Goal: Task Accomplishment & Management: Complete application form

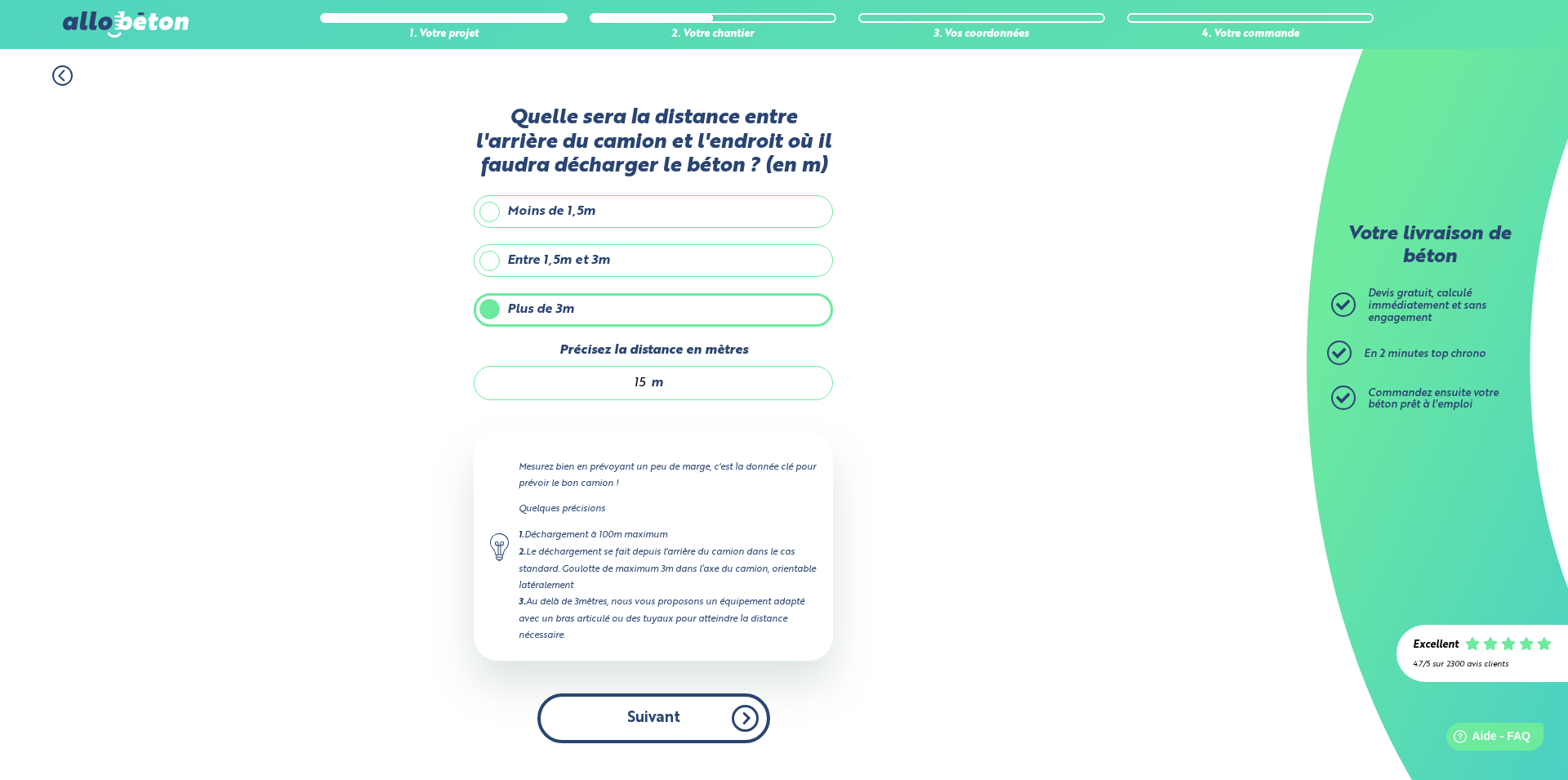
click at [674, 724] on button "Suivant" at bounding box center [654, 717] width 233 height 50
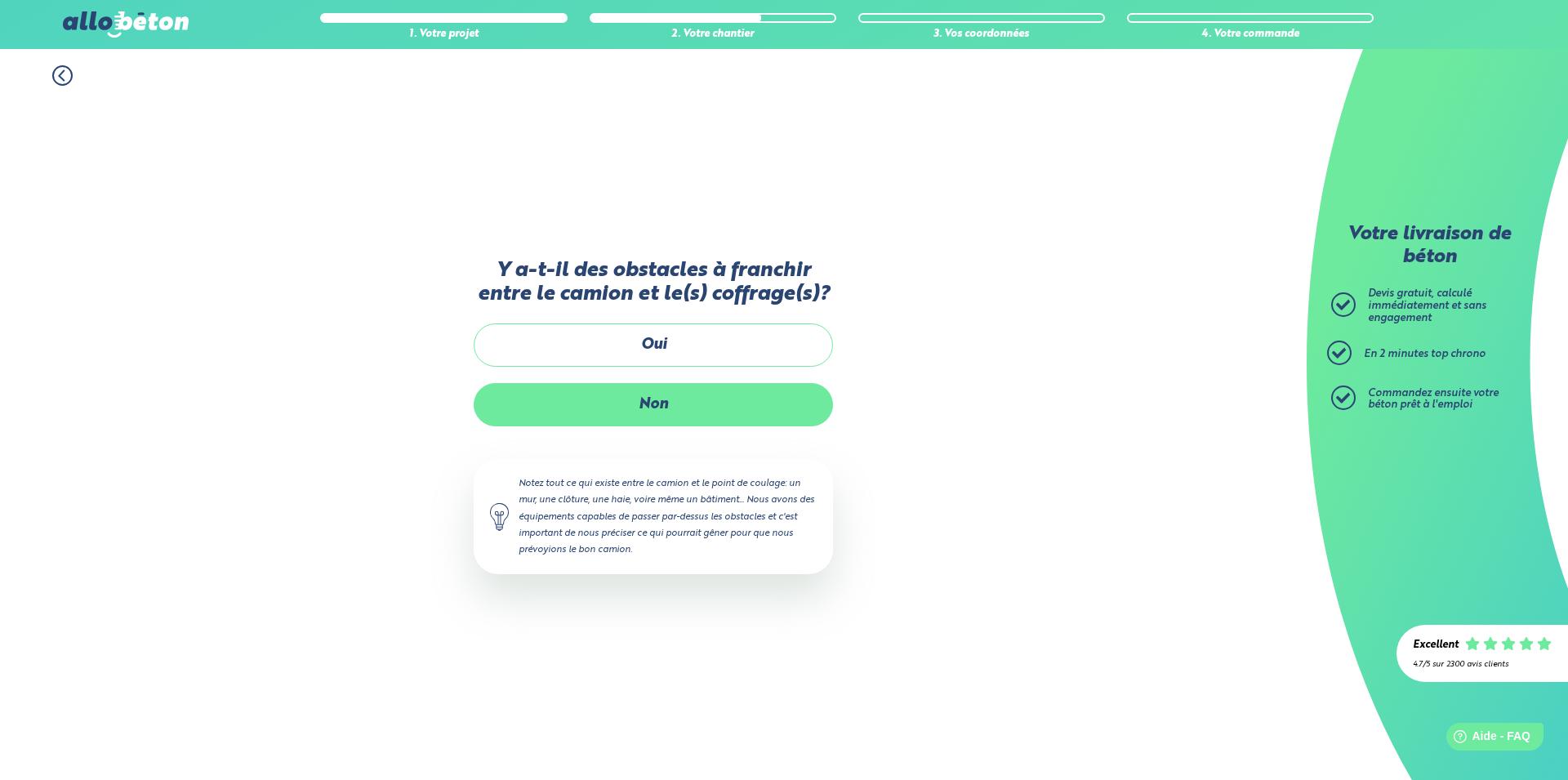
click at [691, 413] on label "Non" at bounding box center [653, 405] width 360 height 43
click at [0, 0] on input "Non" at bounding box center [0, 0] width 0 height 0
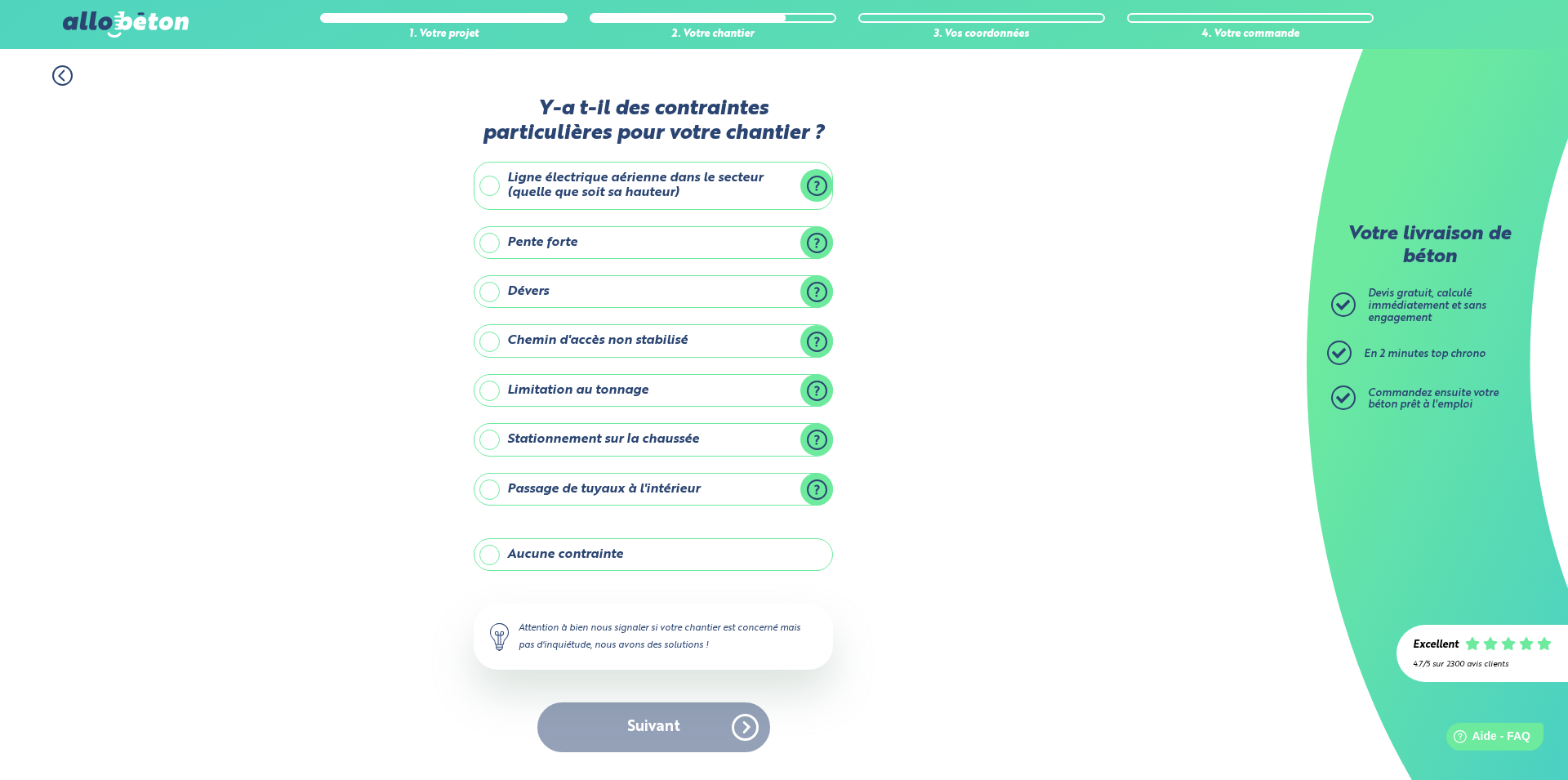
click at [731, 445] on label "Stationnement sur la chaussée" at bounding box center [653, 440] width 360 height 33
click at [0, 0] on input "Stationnement sur la chaussée" at bounding box center [0, 0] width 0 height 0
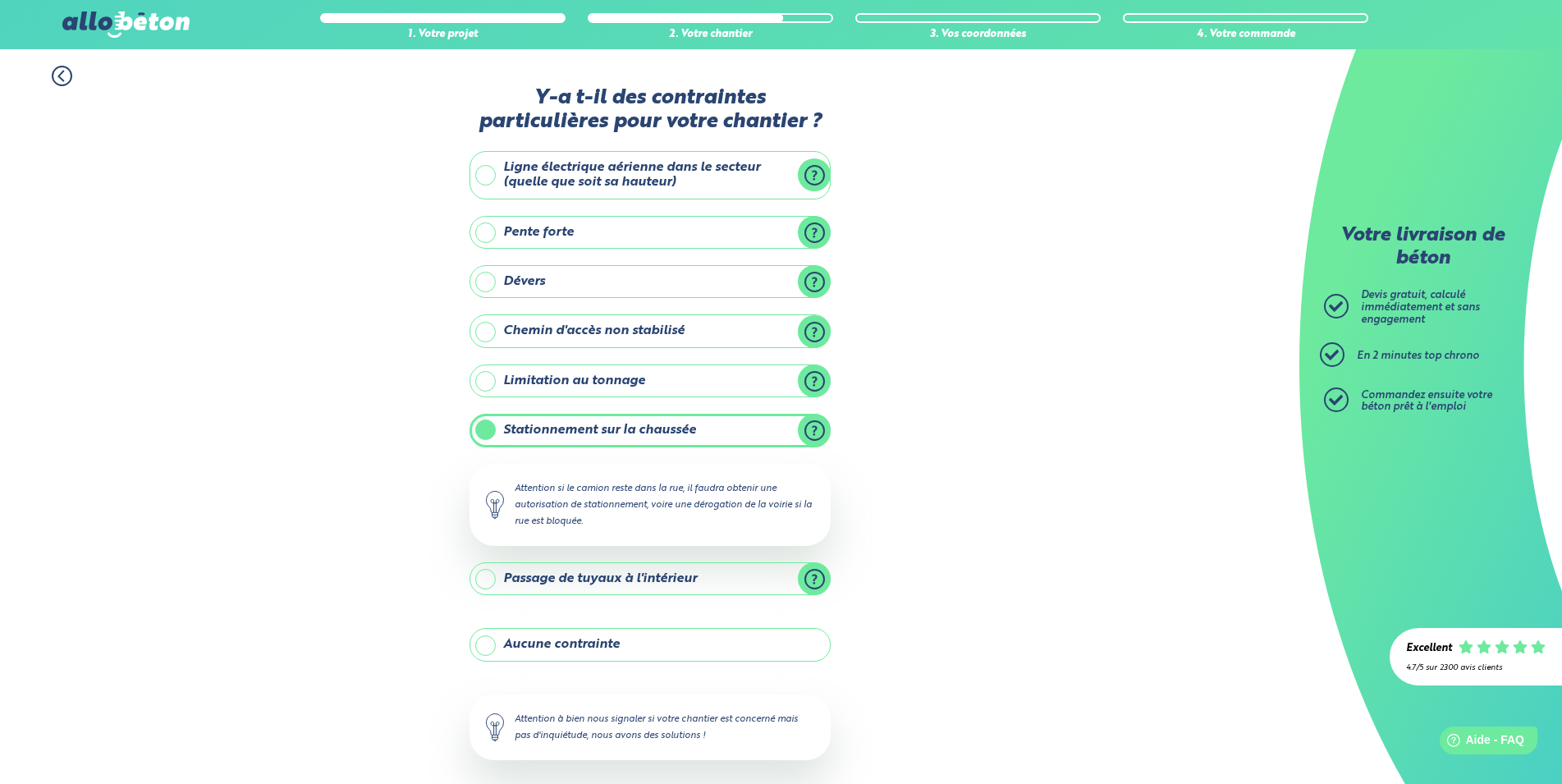
scroll to position [76, 0]
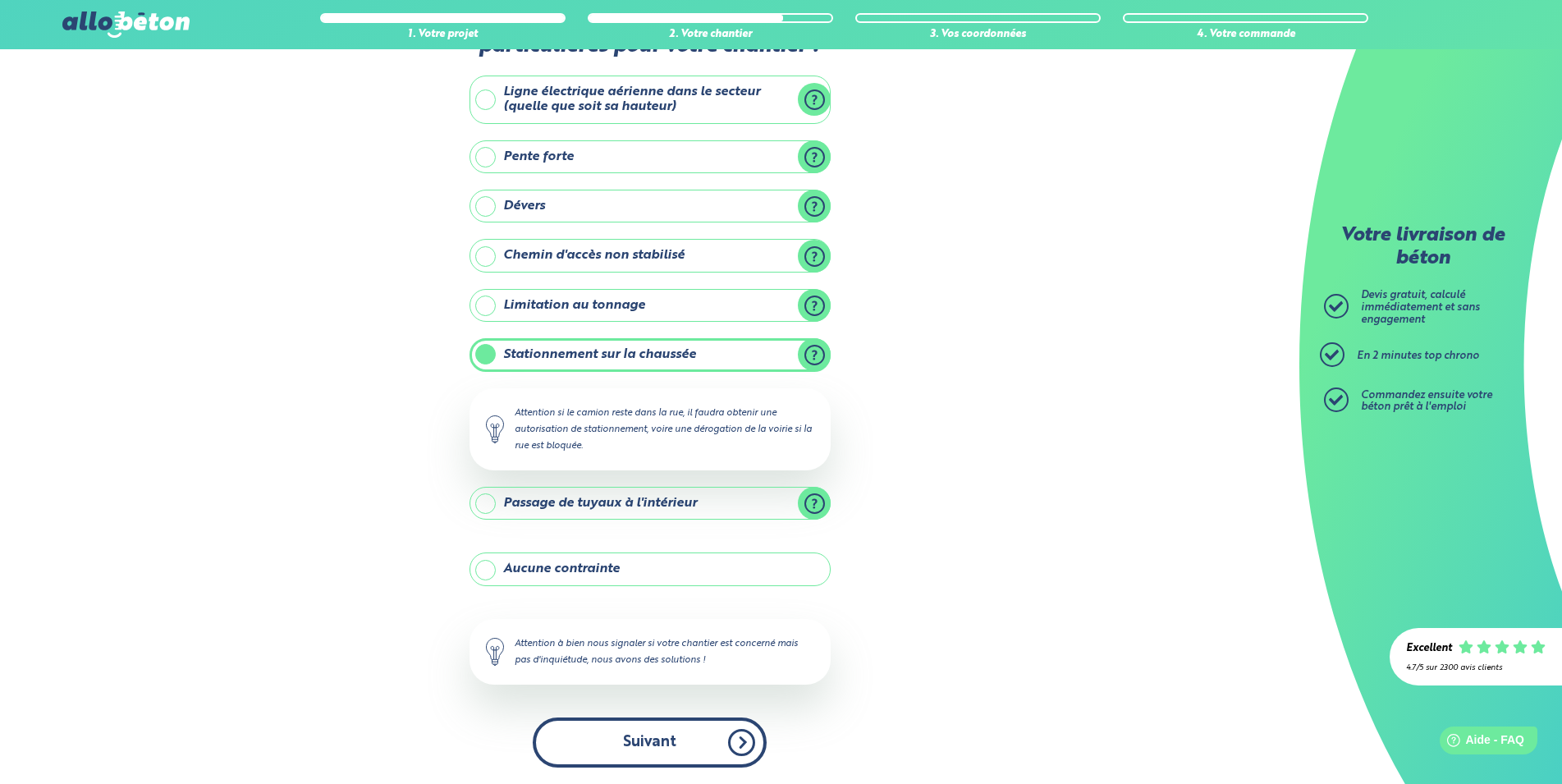
click at [687, 734] on button "Suivant" at bounding box center [650, 742] width 234 height 50
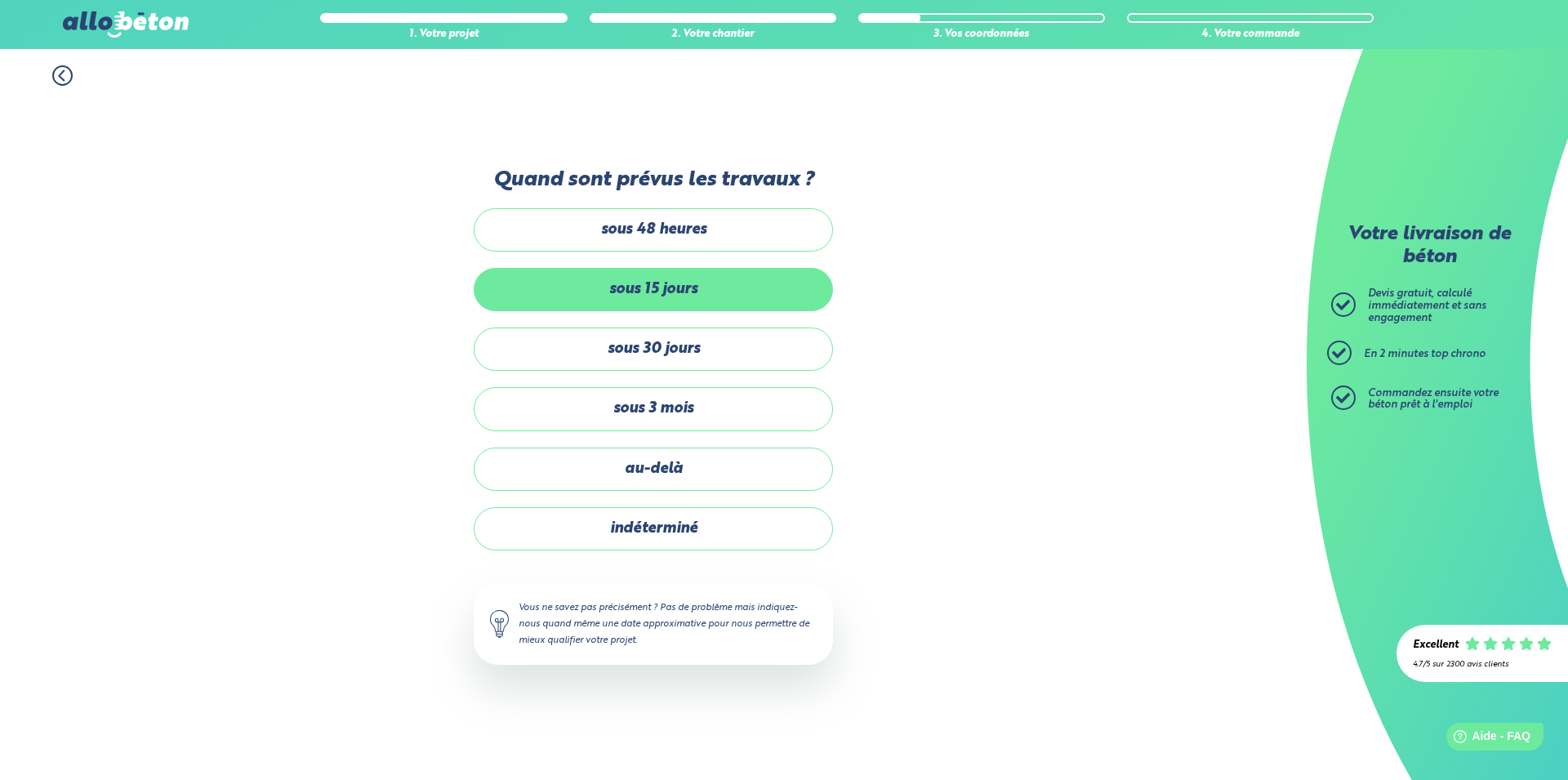
click at [723, 295] on label "sous 15 jours" at bounding box center [653, 289] width 360 height 43
click at [0, 0] on input "sous 15 jours" at bounding box center [0, 0] width 0 height 0
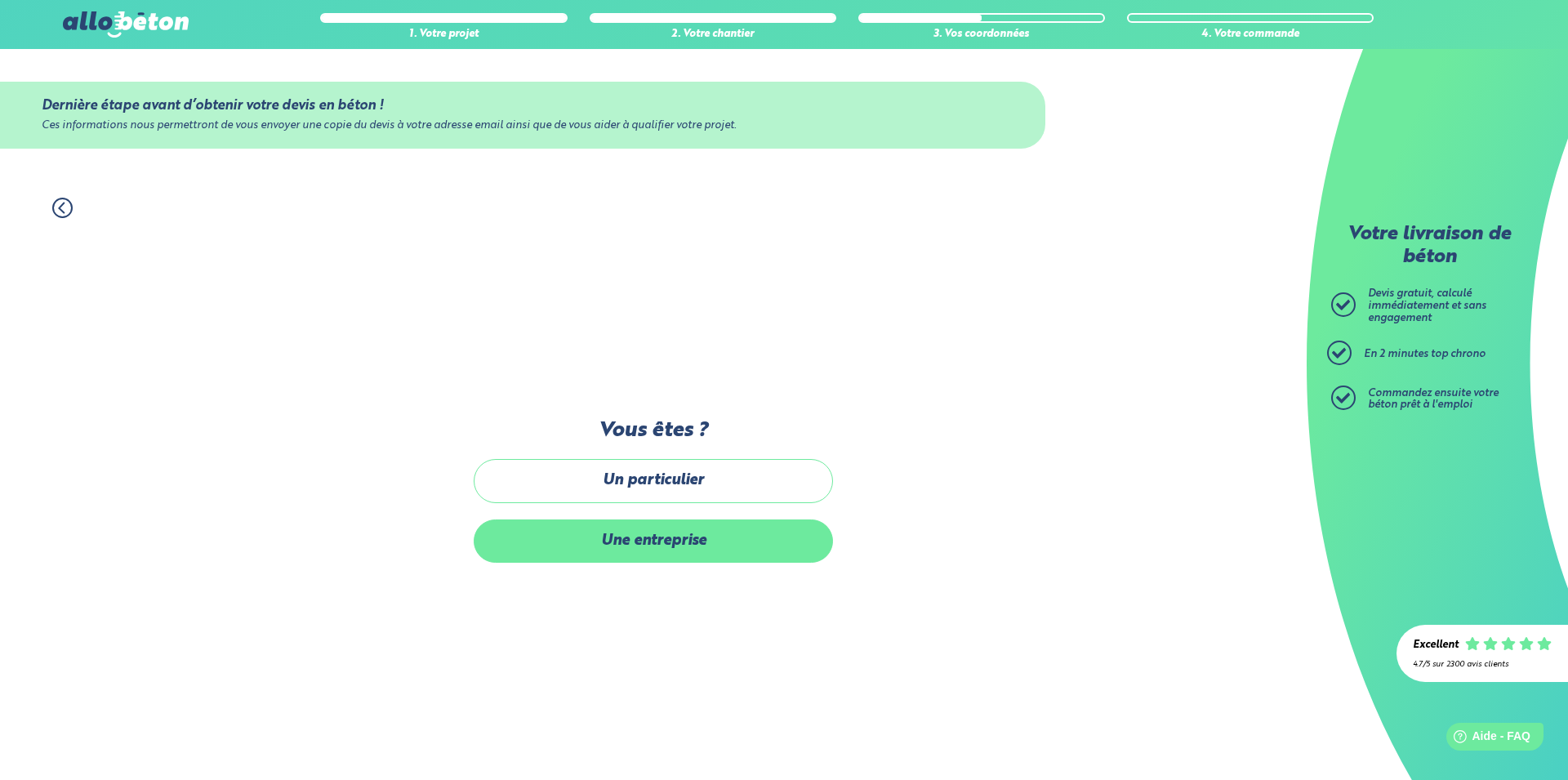
click at [738, 557] on label "Une entreprise" at bounding box center [653, 541] width 360 height 43
click at [0, 0] on input "Une entreprise" at bounding box center [0, 0] width 0 height 0
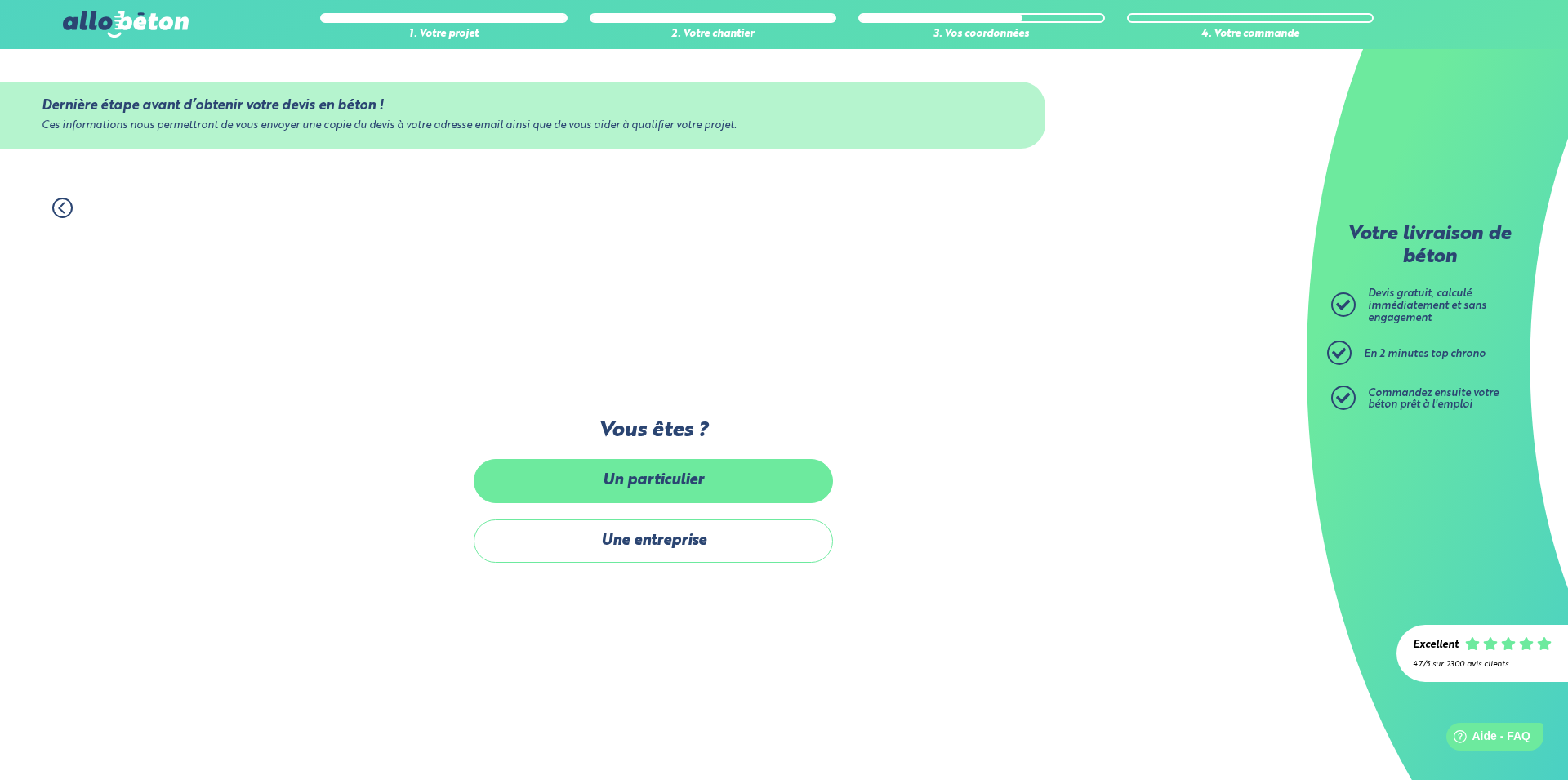
click at [713, 483] on label "Un particulier" at bounding box center [653, 480] width 360 height 43
click at [0, 0] on input "Un particulier" at bounding box center [0, 0] width 0 height 0
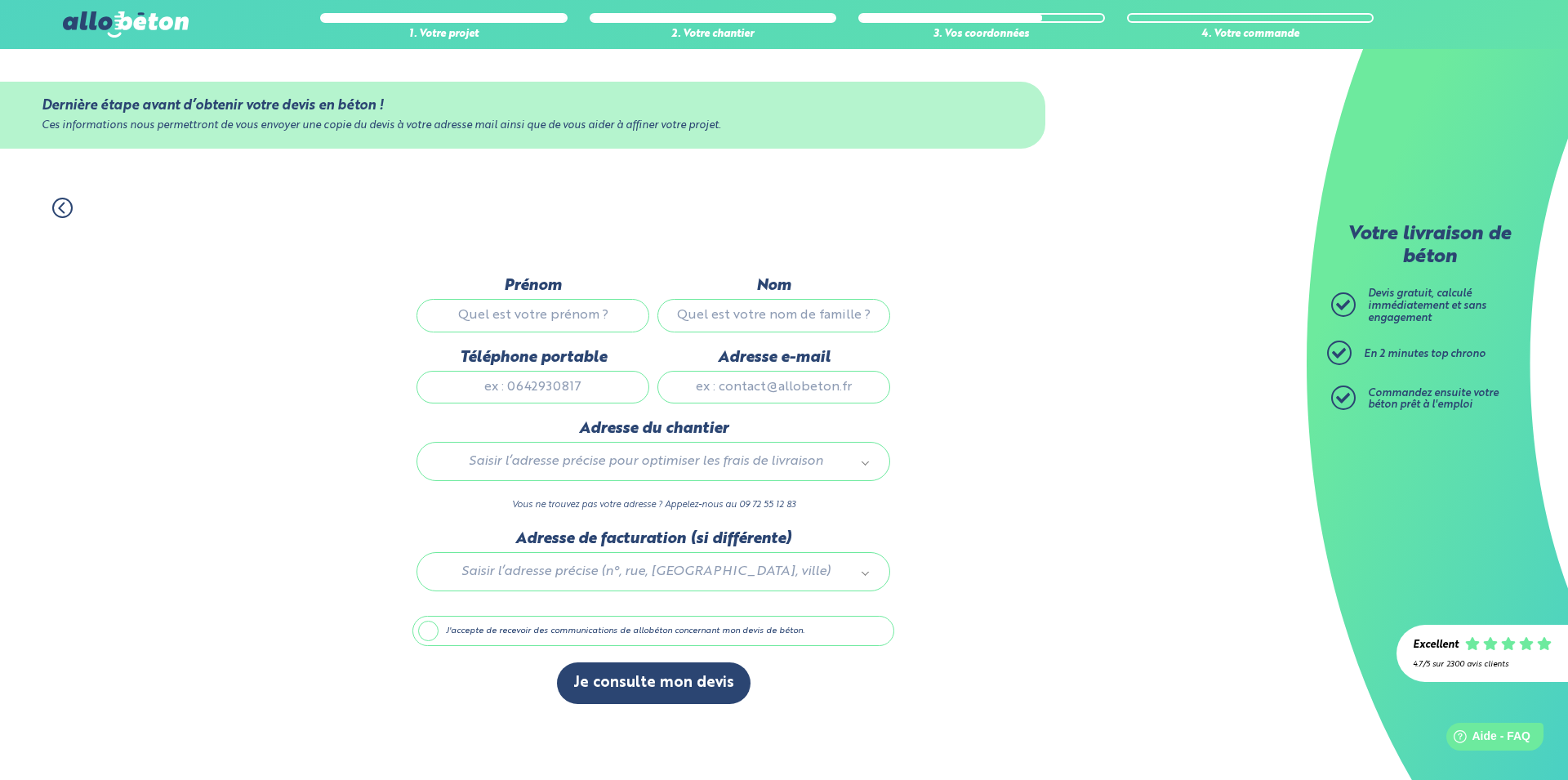
click at [585, 318] on input "Prénom" at bounding box center [533, 315] width 233 height 33
type input "alan"
type input "w"
drag, startPoint x: 554, startPoint y: 321, endPoint x: 497, endPoint y: 315, distance: 57.3
click at [497, 315] on input "alan" at bounding box center [533, 315] width 233 height 33
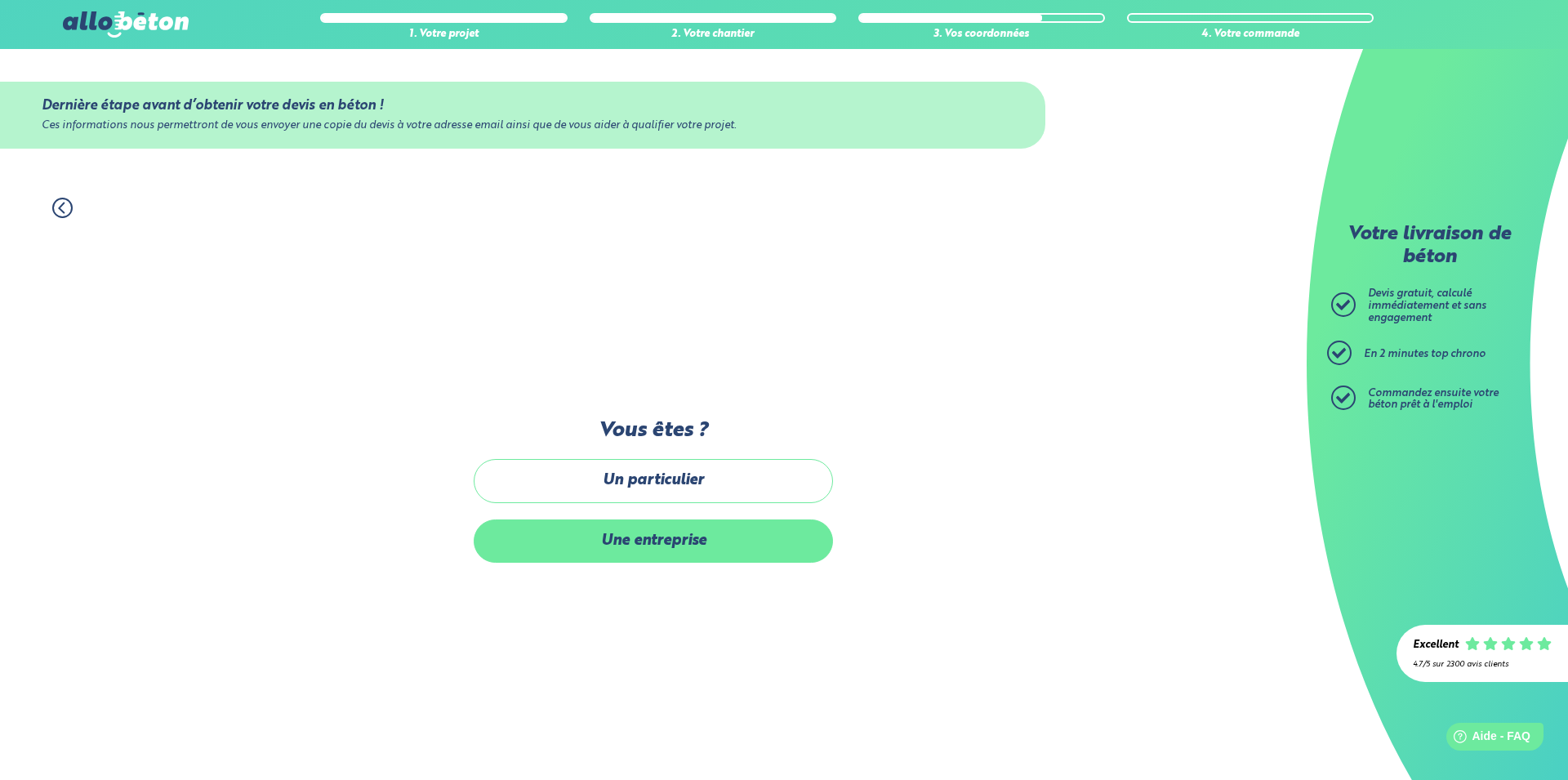
click at [683, 538] on label "Une entreprise" at bounding box center [653, 541] width 360 height 43
click at [0, 0] on input "Une entreprise" at bounding box center [0, 0] width 0 height 0
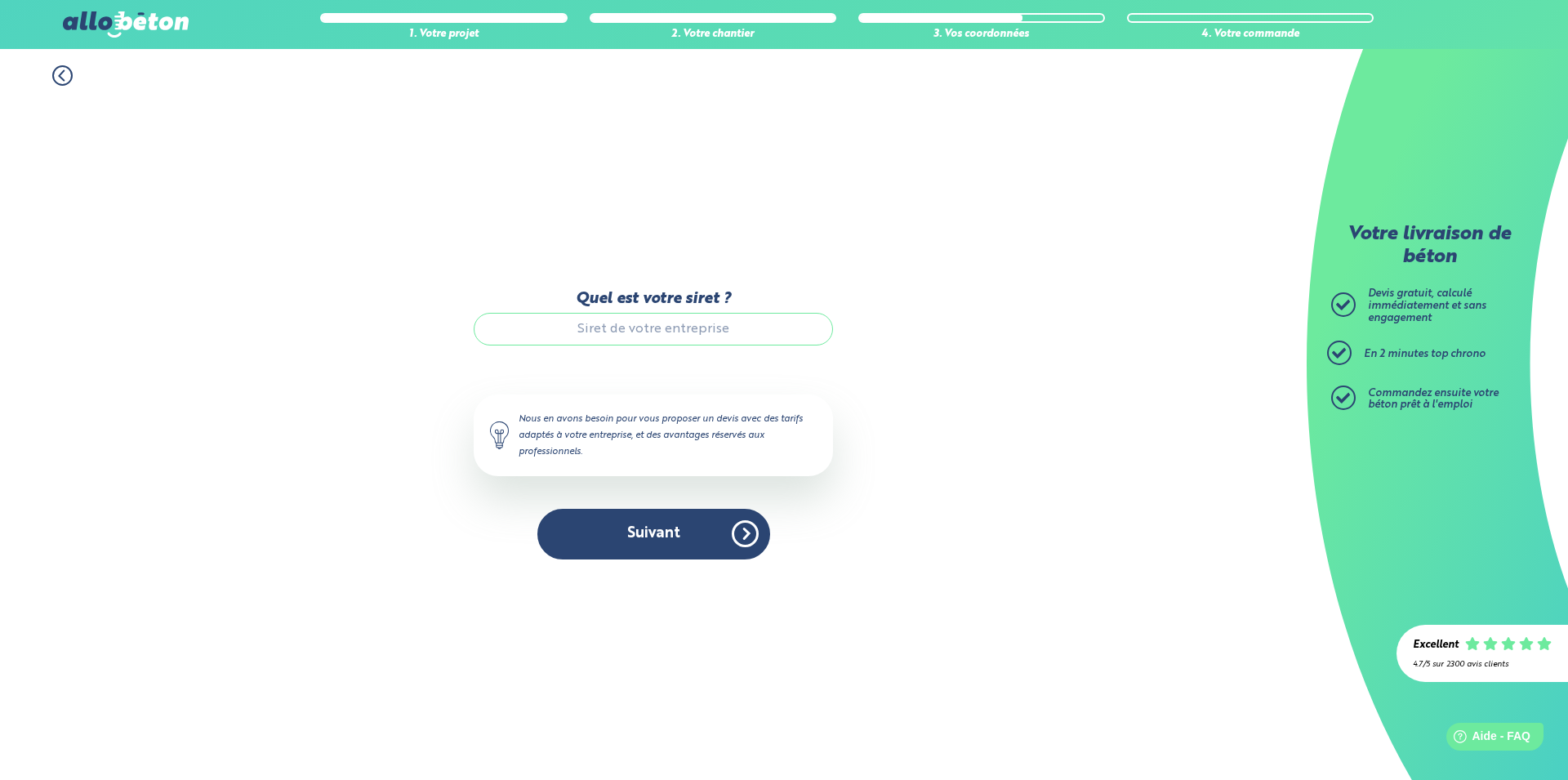
click at [685, 327] on input "Quel est votre siret ?" at bounding box center [653, 329] width 360 height 33
paste input "43842088700319"
type input "43842088700319"
click at [687, 539] on button "Suivant" at bounding box center [654, 533] width 233 height 50
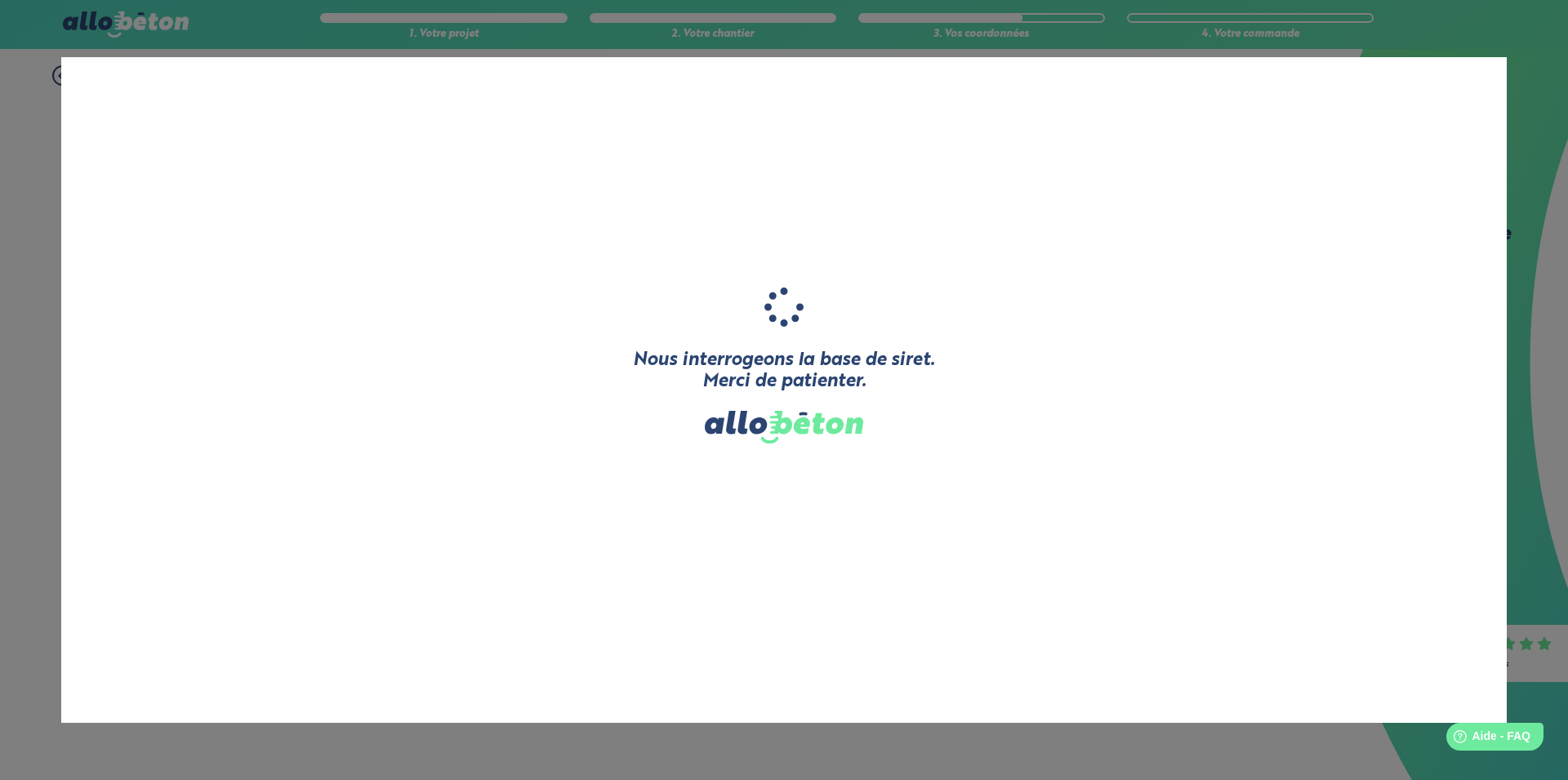
type input "ERMITAGE"
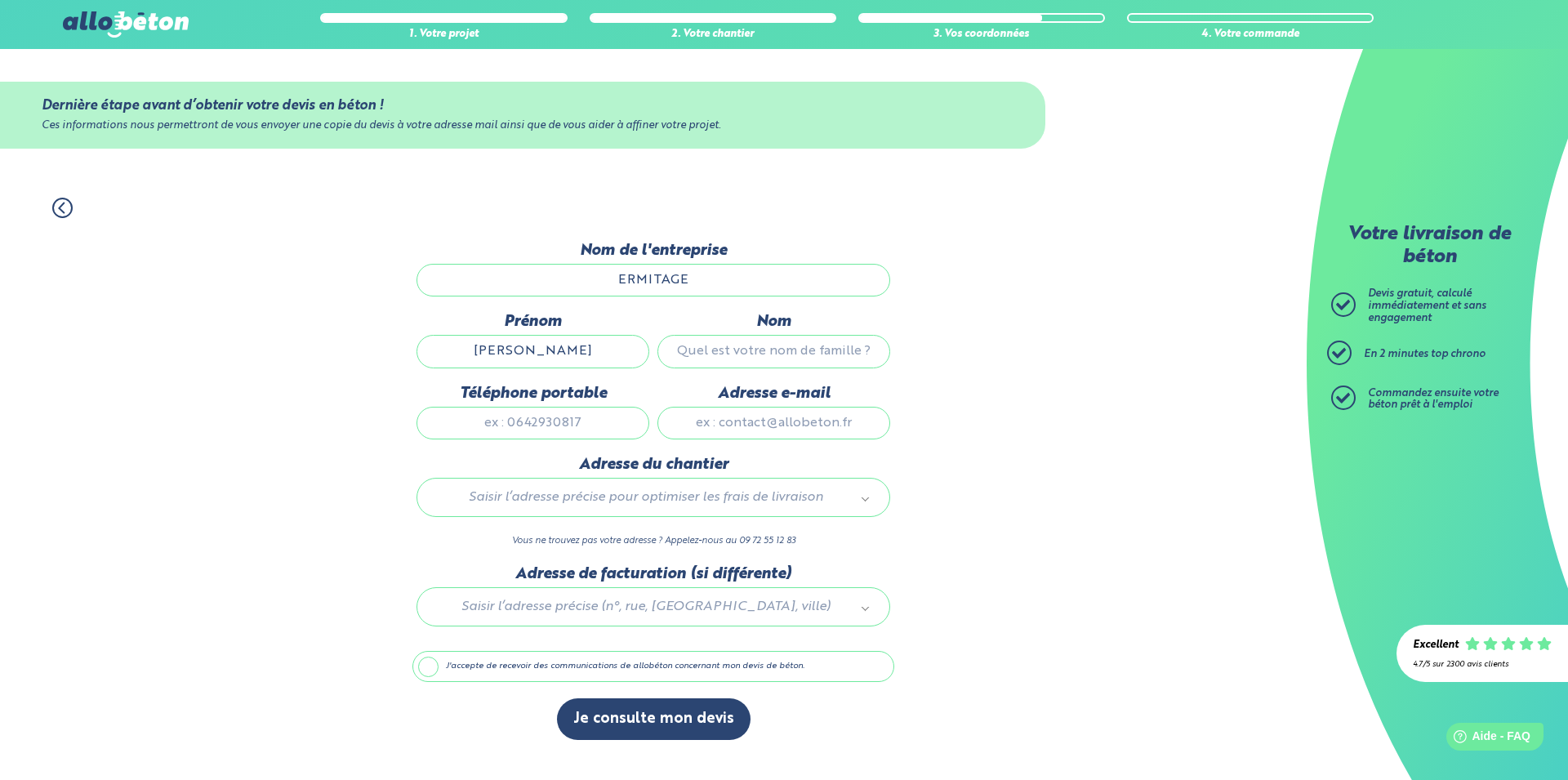
click at [820, 354] on input "Nom" at bounding box center [774, 352] width 233 height 33
type input "witek"
click at [608, 426] on input "Téléphone portable" at bounding box center [533, 423] width 233 height 33
type input "0762684109"
click at [745, 433] on input "Adresse e-mail" at bounding box center [774, 423] width 233 height 33
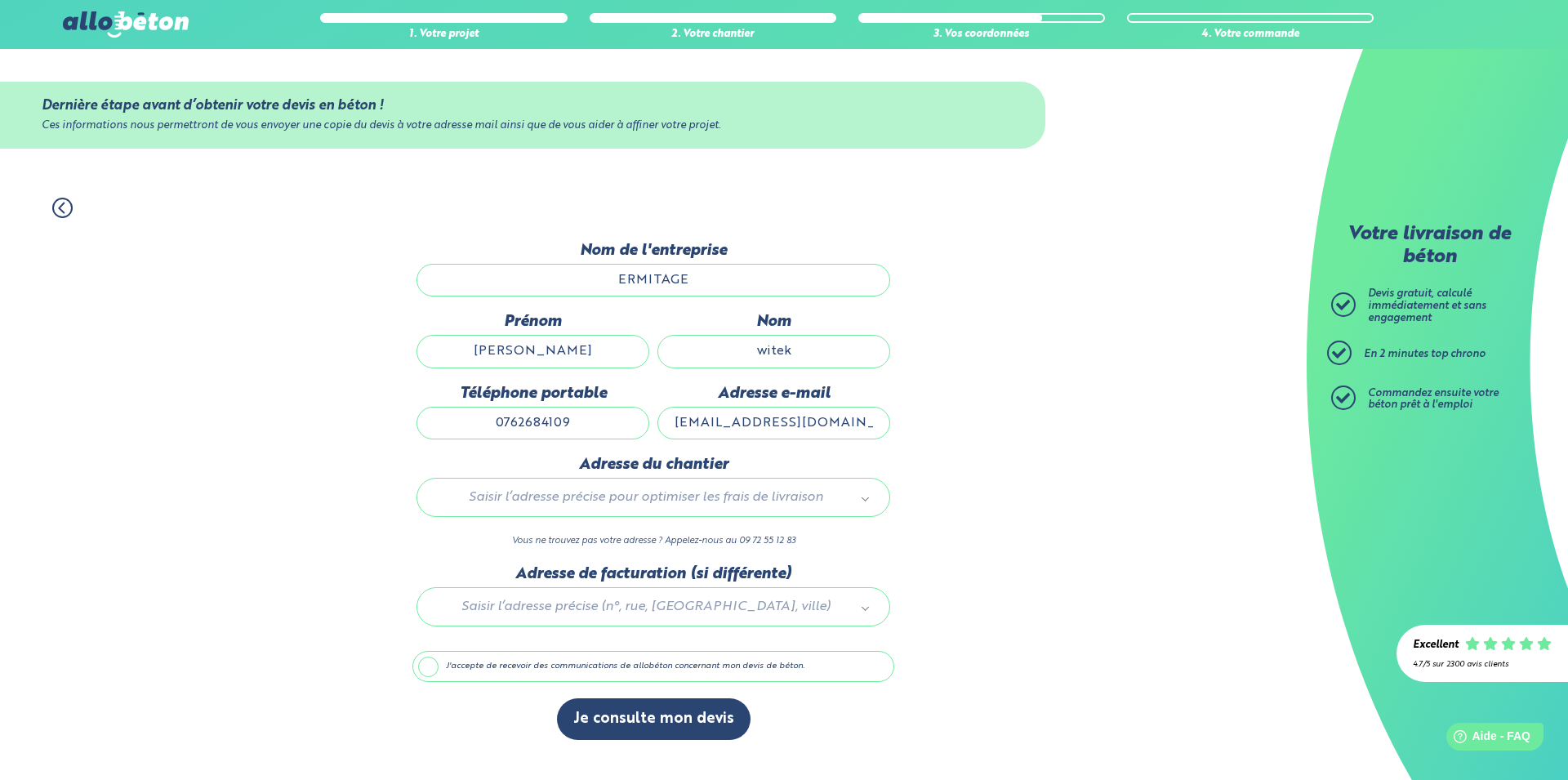
type input "a.witek@enfance.fvdp.org"
click at [697, 499] on body "09 72 55 12 83 Conseils et Appel Gratuits nos produits le béton prêt à l'emploi…" at bounding box center [784, 390] width 1568 height 780
click at [679, 536] on input "text" at bounding box center [653, 538] width 449 height 23
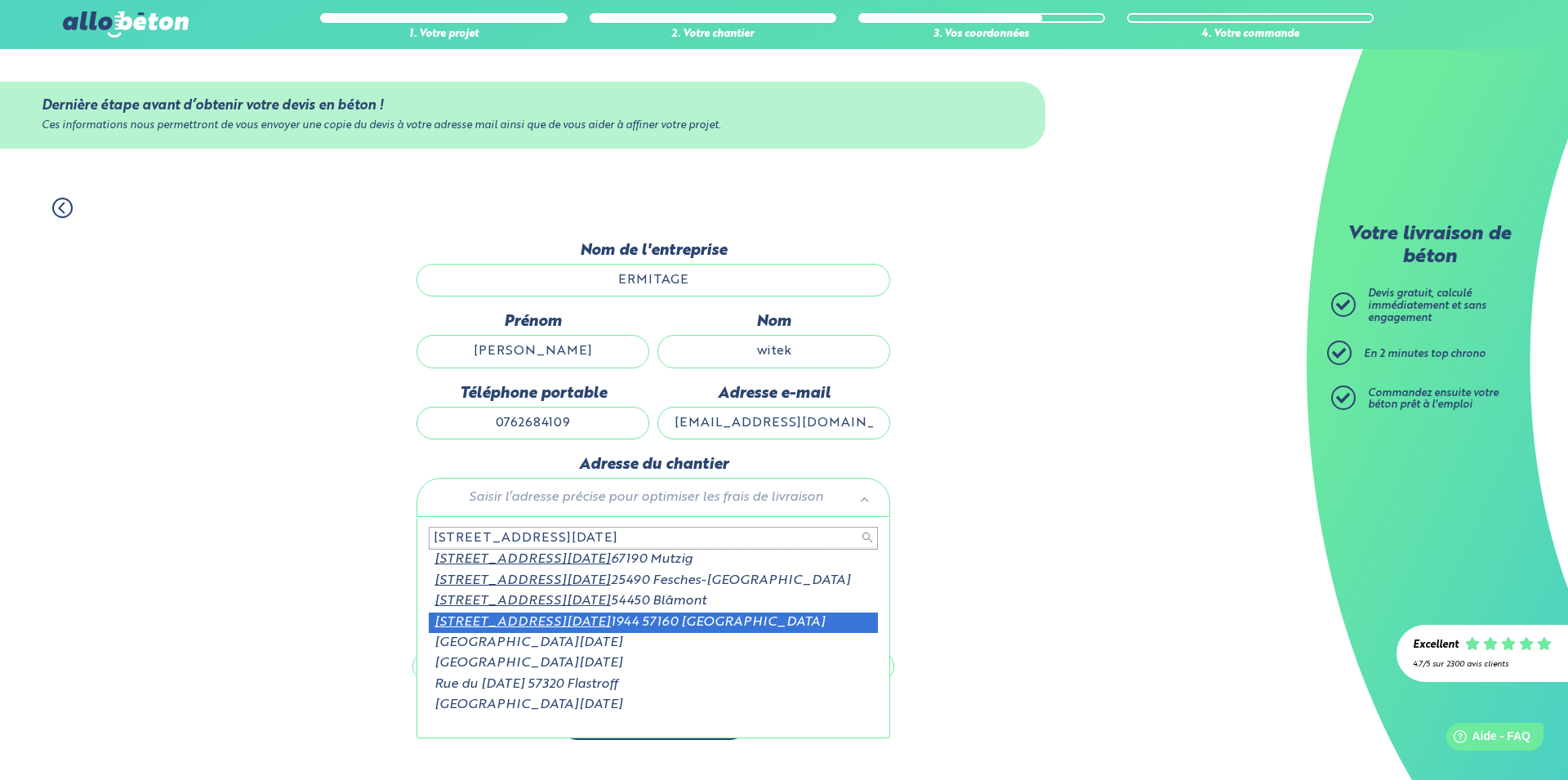
type input "30 rue du 18 novembre"
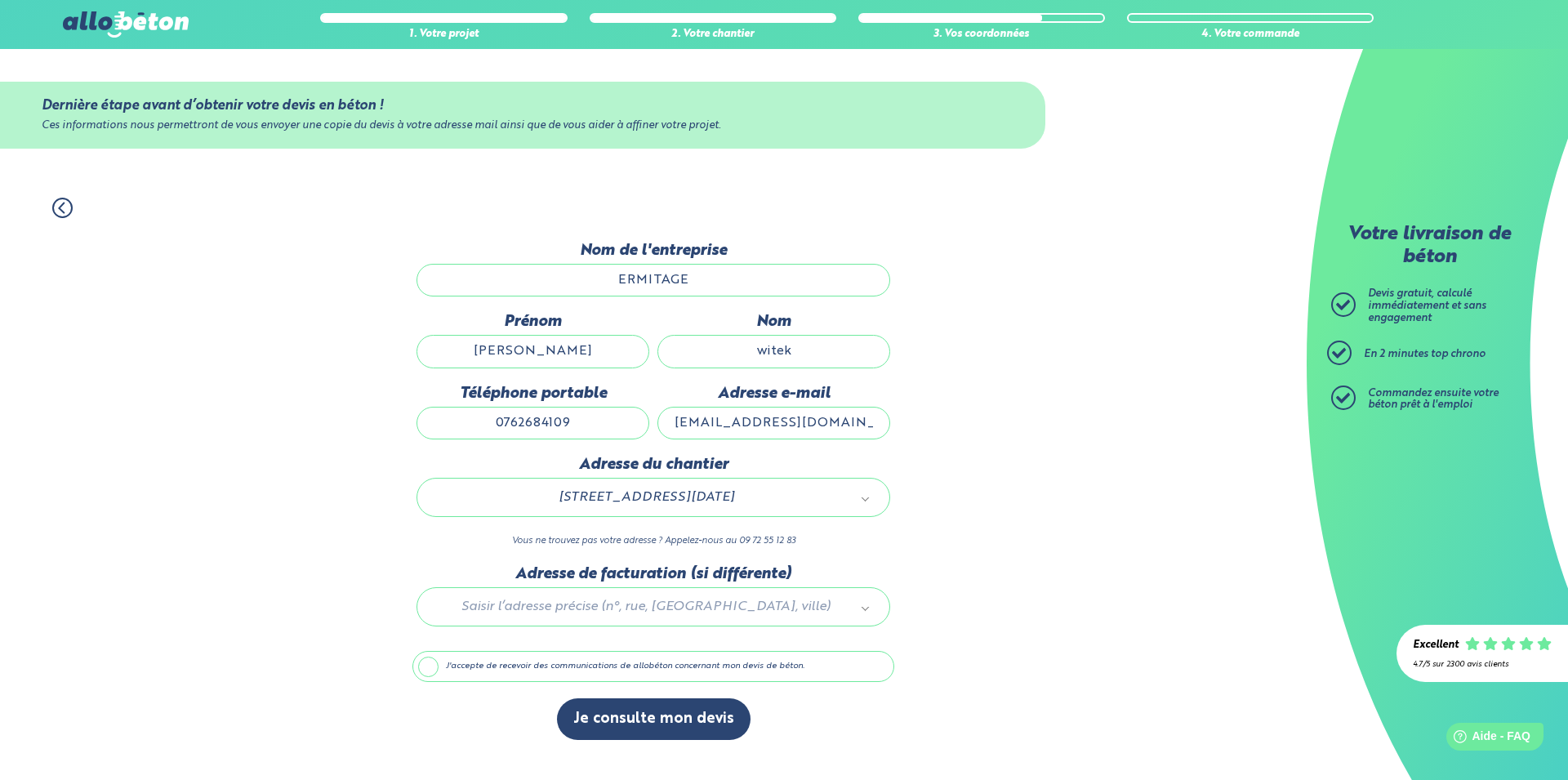
click at [674, 618] on div at bounding box center [653, 604] width 482 height 77
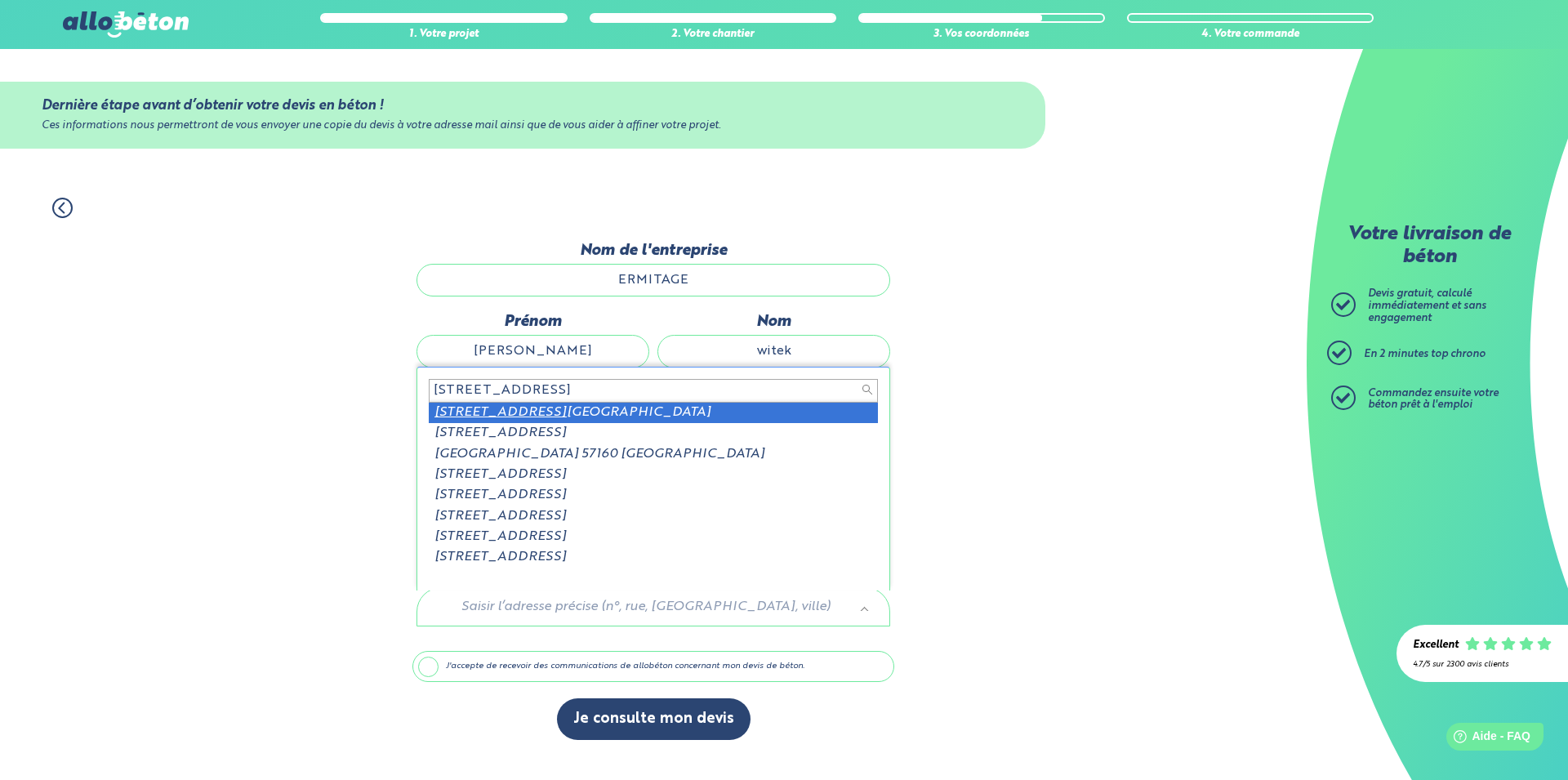
type input "7 rue des moulins 57160"
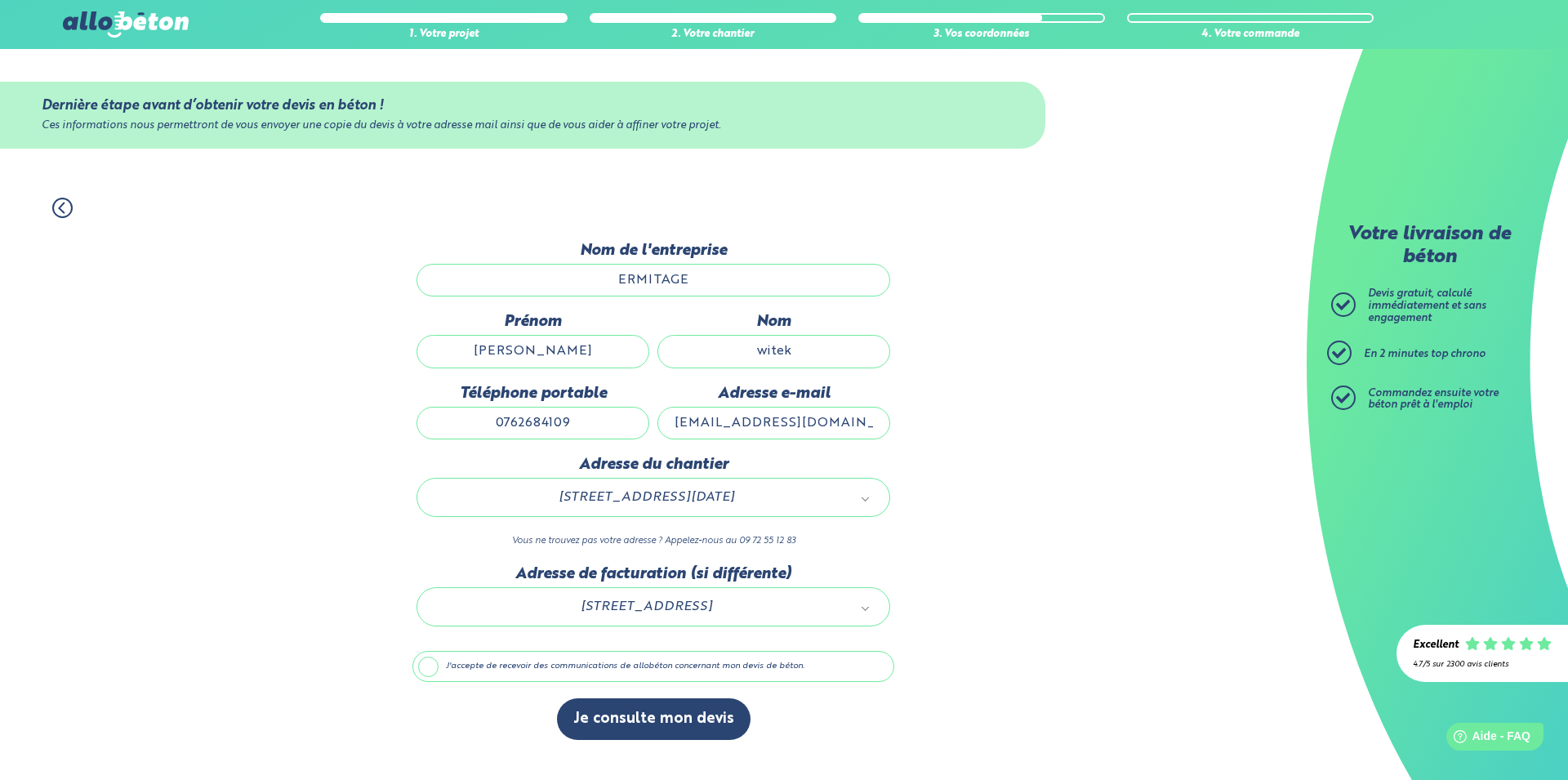
drag, startPoint x: 433, startPoint y: 675, endPoint x: 556, endPoint y: 685, distance: 123.4
click at [441, 675] on label "J'accepte de recevoir des communications de allobéton concernant mon devis de b…" at bounding box center [653, 666] width 482 height 31
click at [434, 673] on label "J'accepte de recevoir des communications de allobéton concernant mon devis de b…" at bounding box center [653, 666] width 482 height 31
click at [0, 0] on input "J'accepte de recevoir des communications de allobéton concernant mon devis de b…" at bounding box center [0, 0] width 0 height 0
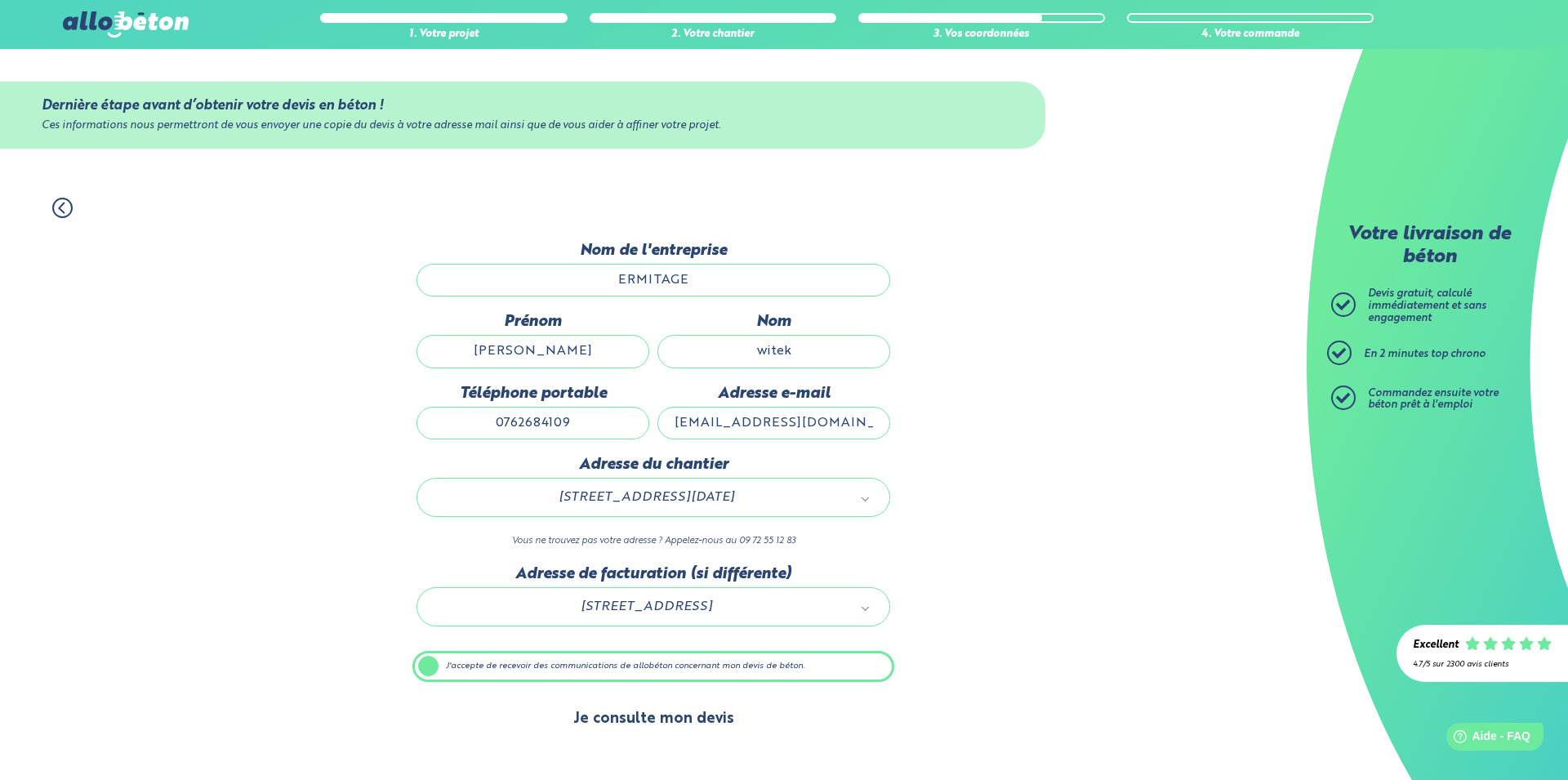
click at [673, 720] on button "Je consulte mon devis" at bounding box center [653, 719] width 194 height 42
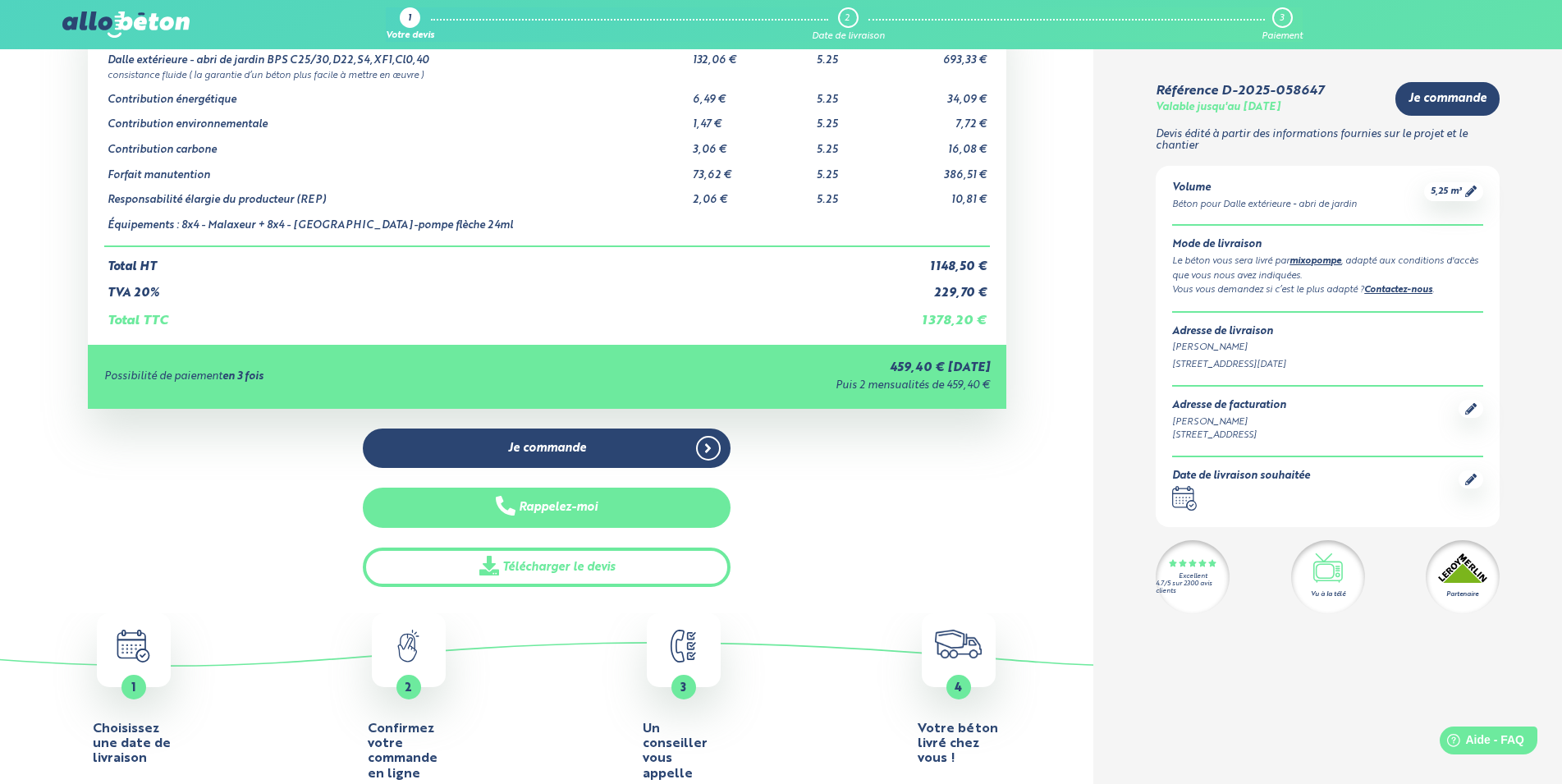
scroll to position [168, 0]
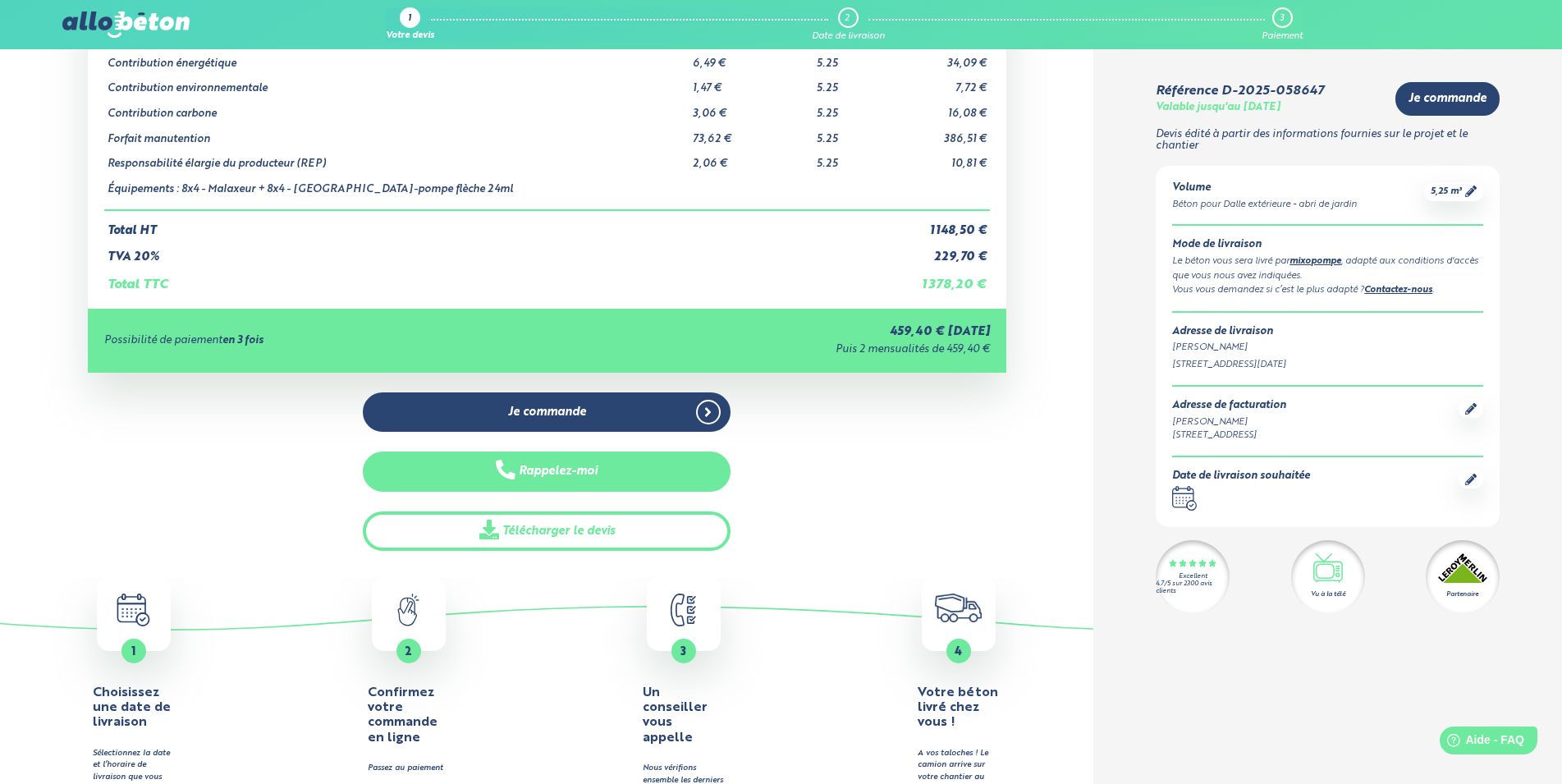
click at [649, 463] on button "Rappelez-moi" at bounding box center [547, 471] width 368 height 40
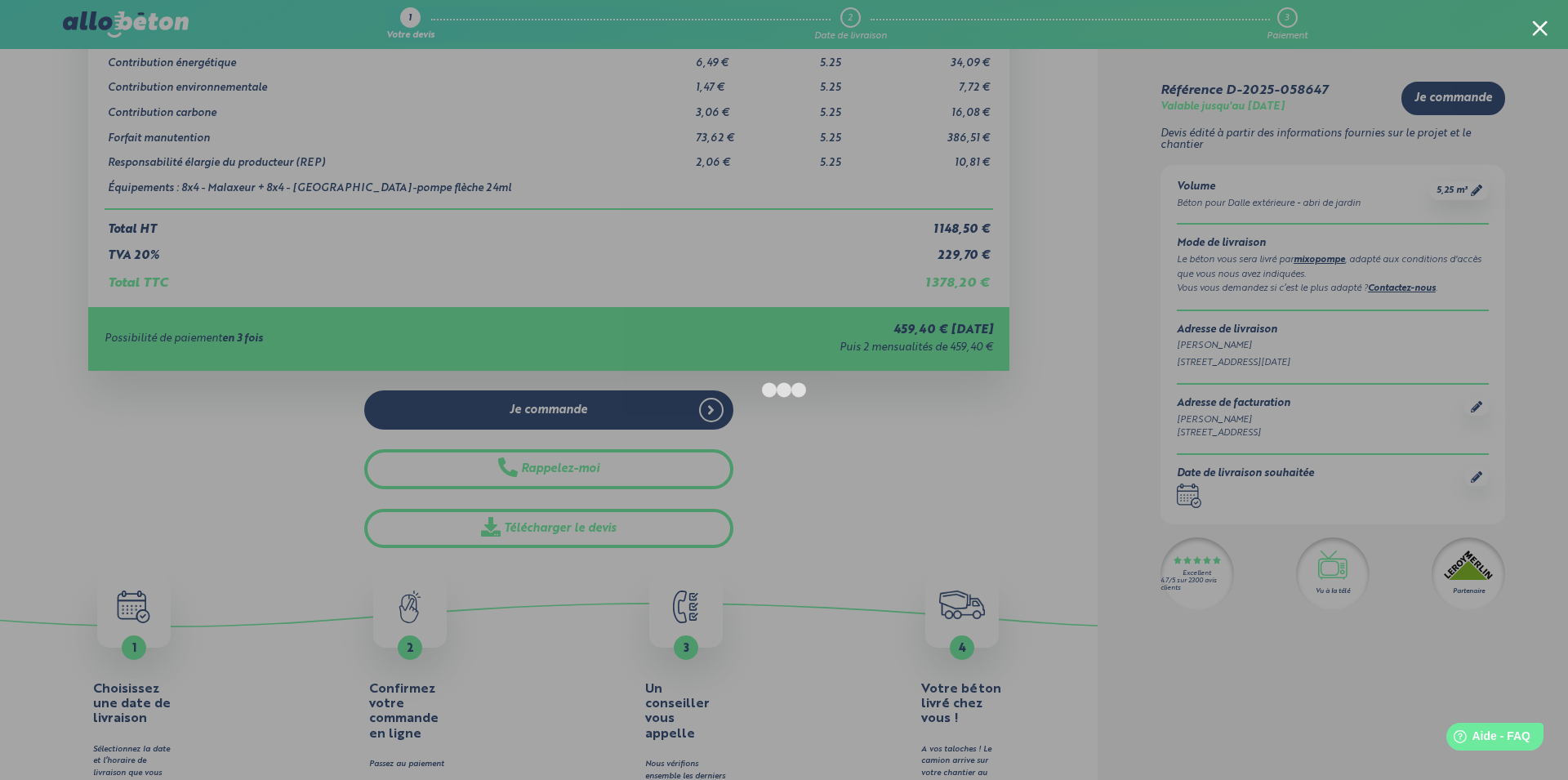
click at [1081, 89] on div at bounding box center [784, 390] width 1568 height 780
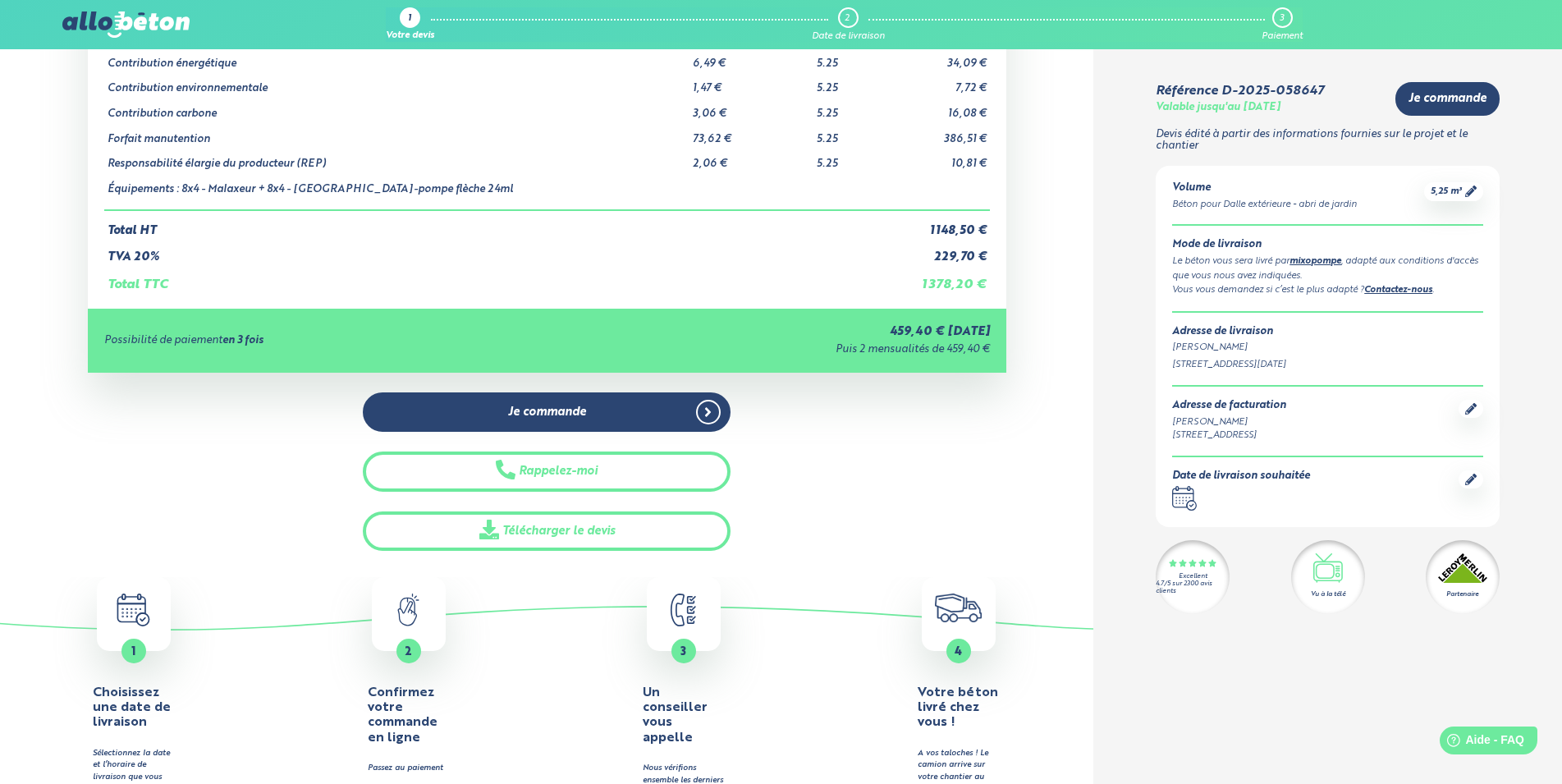
click at [1183, 493] on icon at bounding box center [1184, 500] width 21 height 14
click at [1466, 480] on icon at bounding box center [1470, 479] width 11 height 11
